Goal: Find specific page/section: Find specific page/section

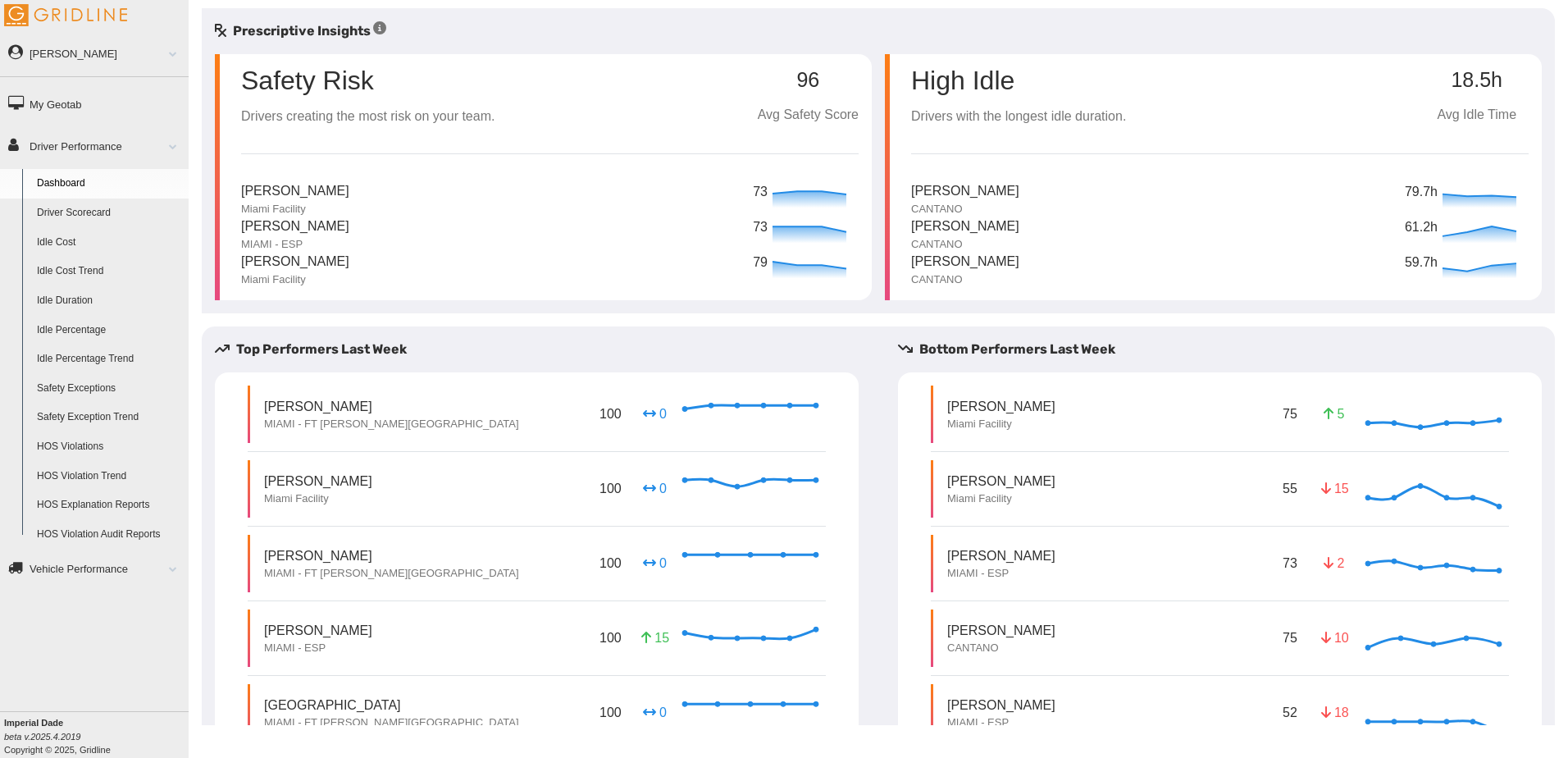
click at [113, 213] on link "Driver Scorecard" at bounding box center [109, 213] width 159 height 30
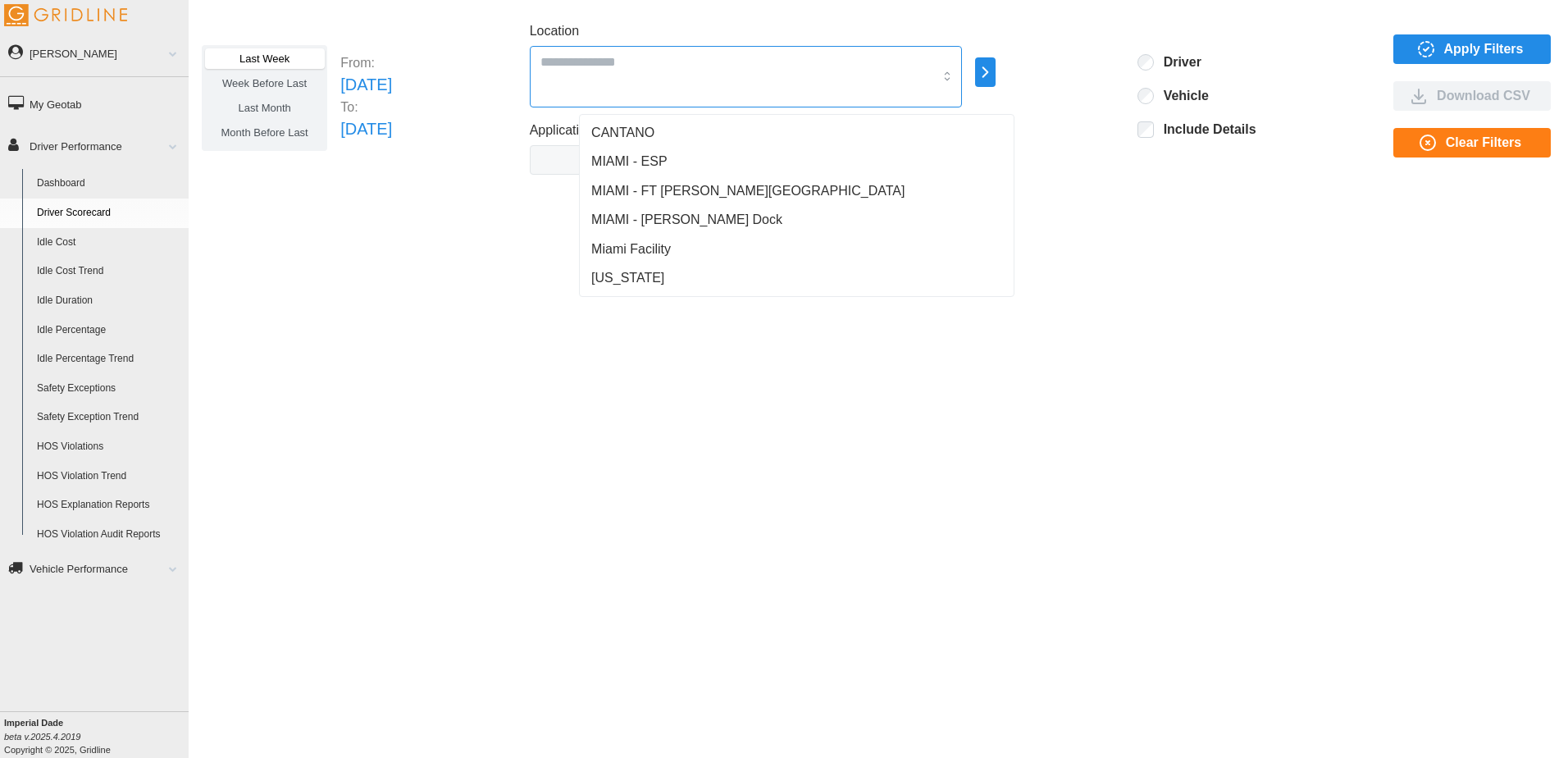
click at [741, 57] on input "Location" at bounding box center [737, 61] width 394 height 21
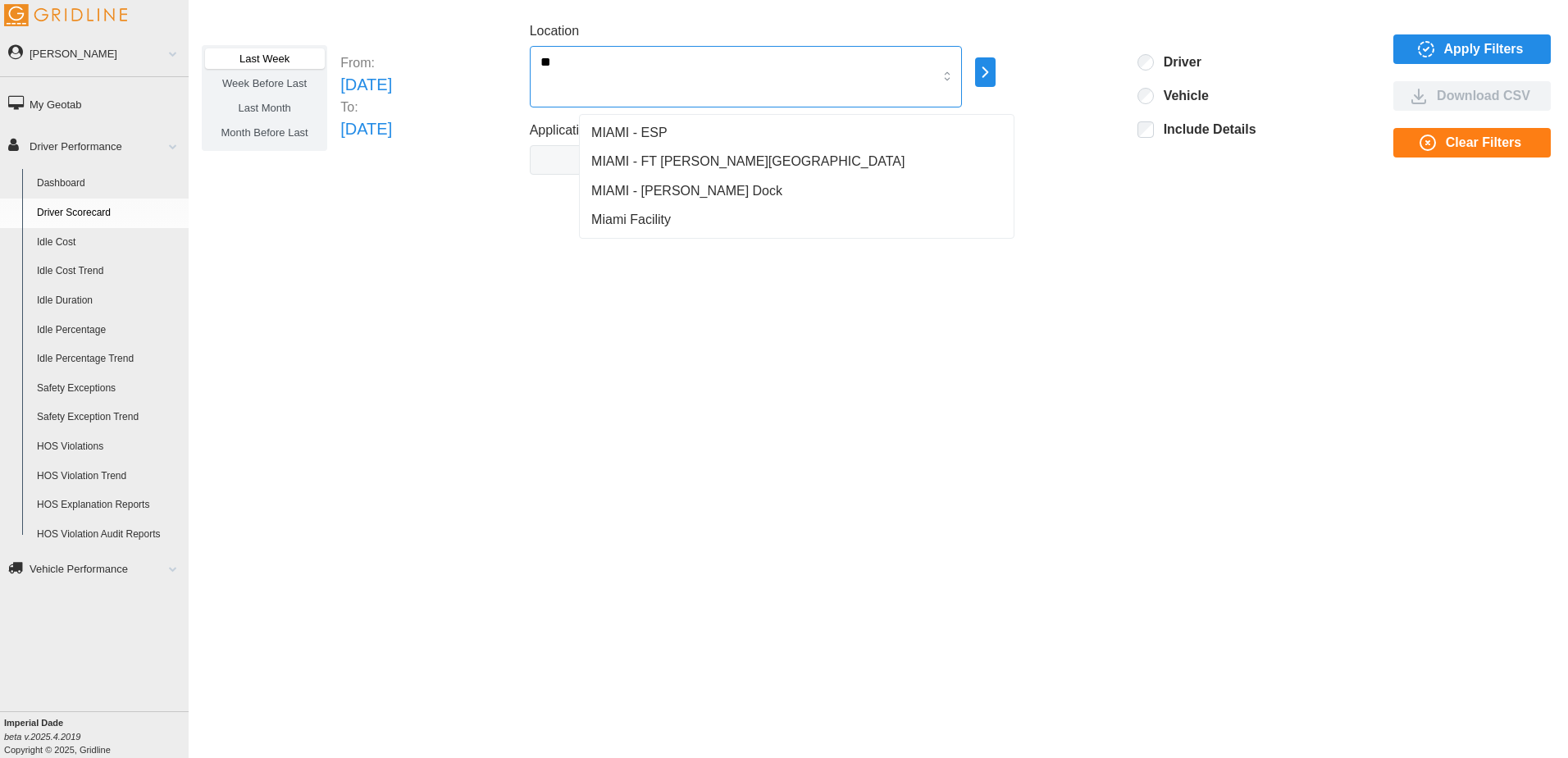
type input "***"
click at [639, 213] on span "Miami Facility" at bounding box center [631, 219] width 79 height 19
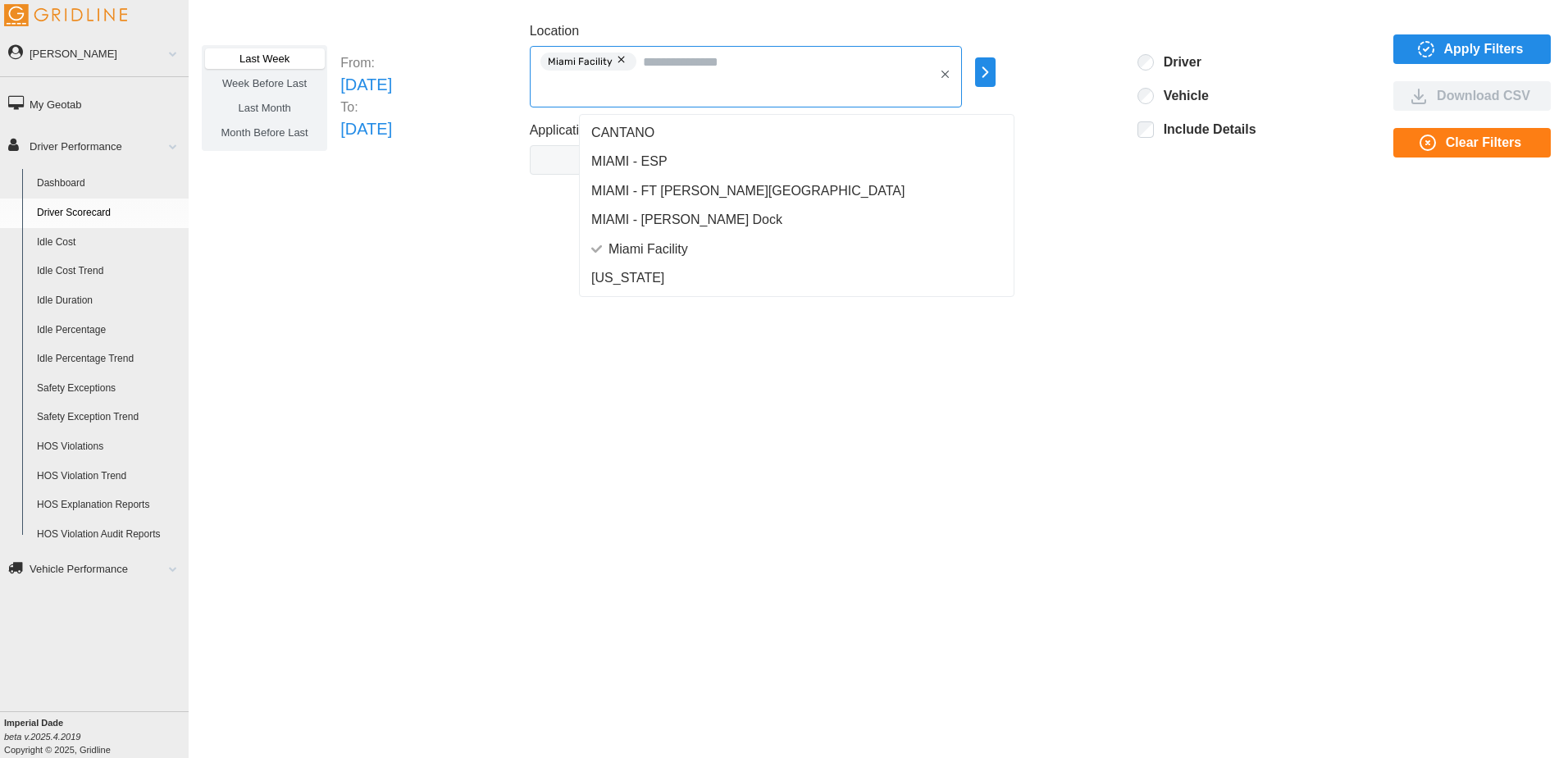
click at [665, 222] on span "MIAMI - Stuart Cross Dock" at bounding box center [687, 219] width 191 height 19
click at [692, 193] on span "MIAMI - FT [PERSON_NAME][GEOGRAPHIC_DATA]" at bounding box center [749, 191] width 313 height 19
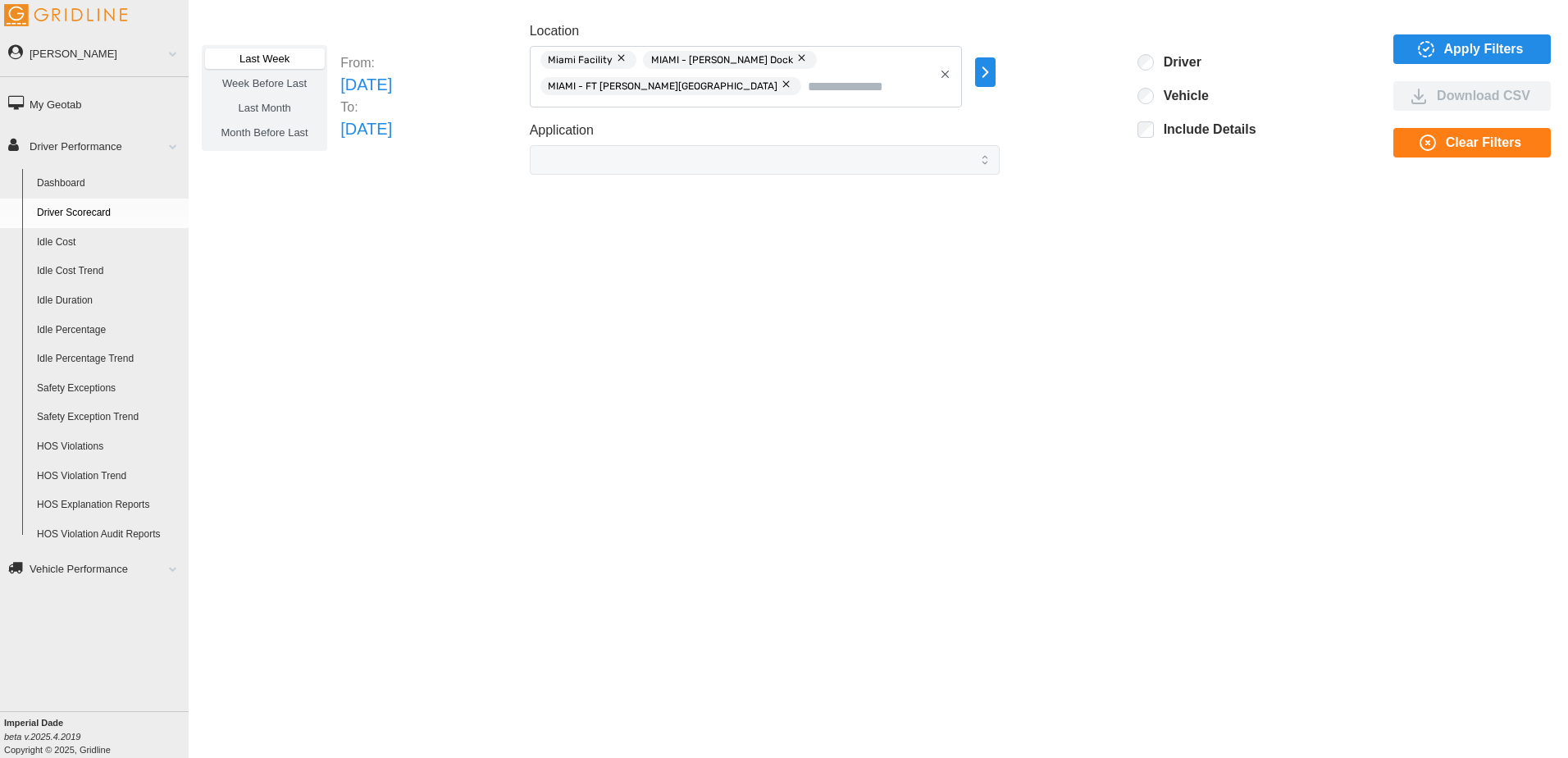
click at [1480, 49] on span "Apply Filters" at bounding box center [1484, 49] width 79 height 28
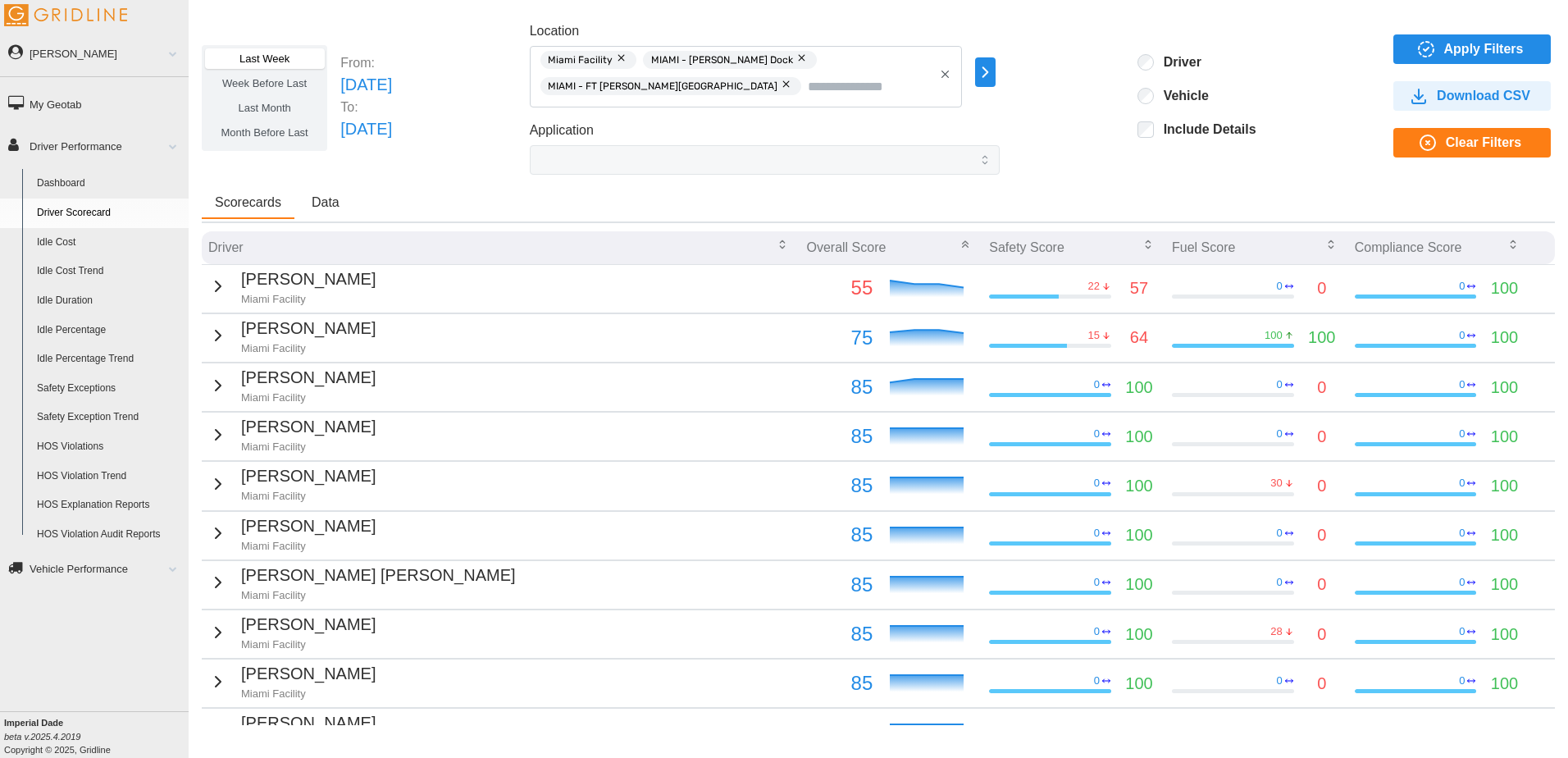
click at [253, 329] on p "[PERSON_NAME]" at bounding box center [309, 329] width 135 height 26
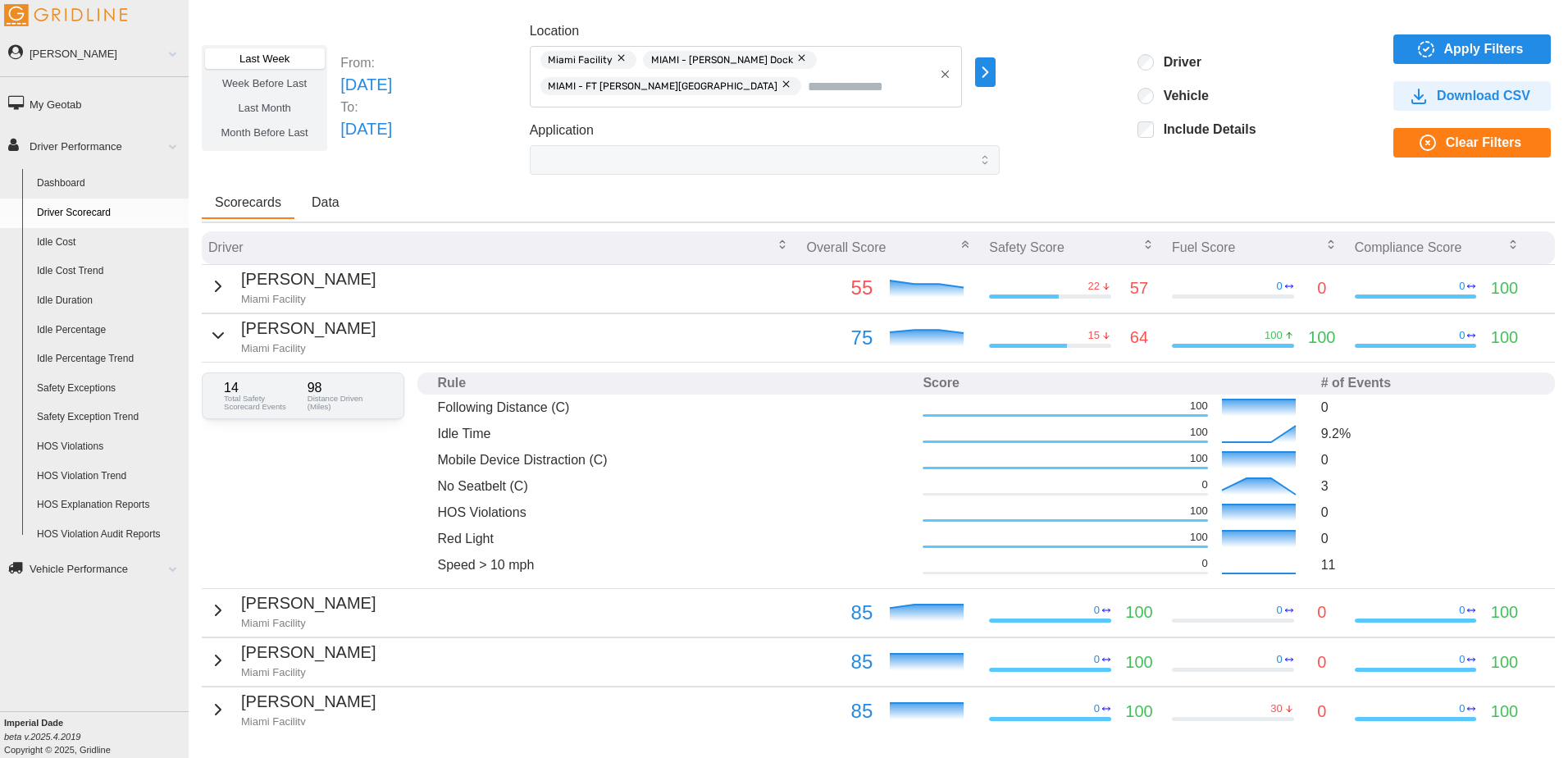
click at [271, 292] on p "Miami Facility" at bounding box center [309, 300] width 135 height 15
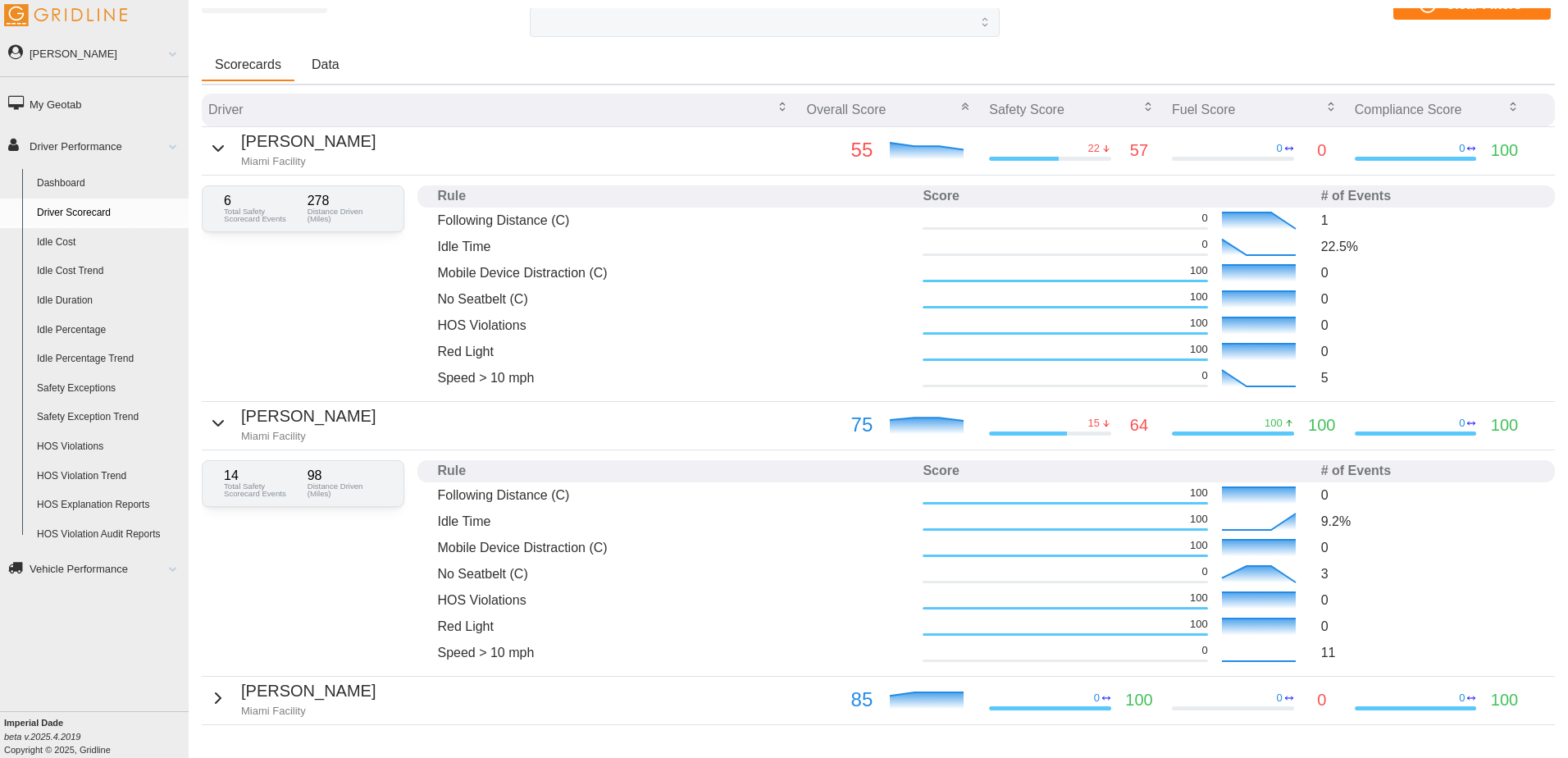
scroll to position [164, 0]
